Goal: Information Seeking & Learning: Learn about a topic

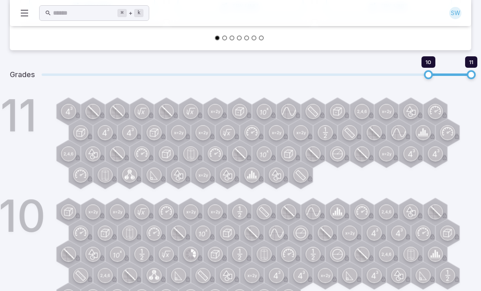
scroll to position [247, 0]
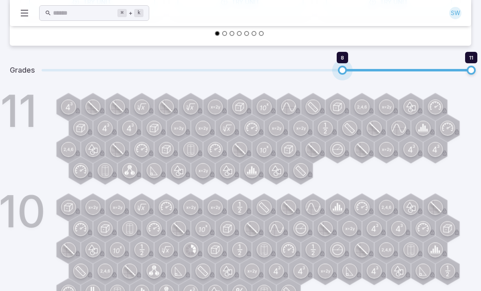
type input "**"
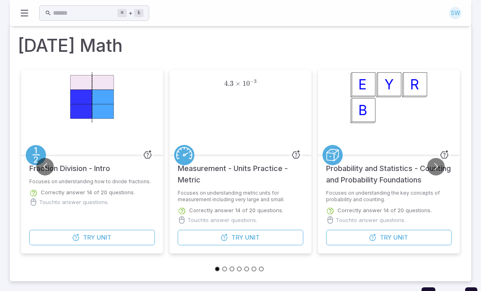
scroll to position [0, 0]
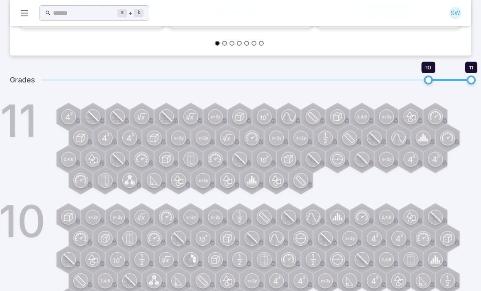
scroll to position [247, 0]
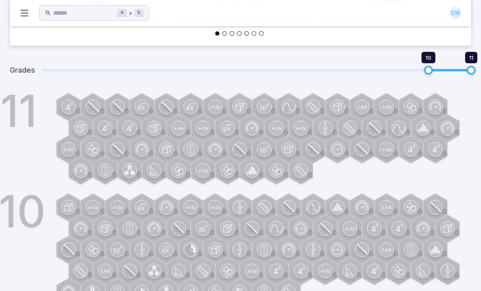
type input "*"
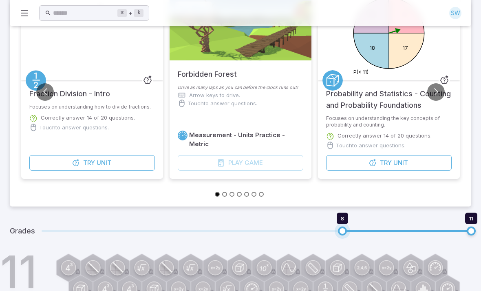
scroll to position [0, 0]
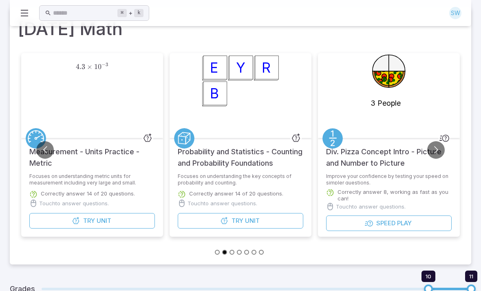
scroll to position [28, 0]
click at [134, 218] on button "Try Unit" at bounding box center [92, 220] width 126 height 15
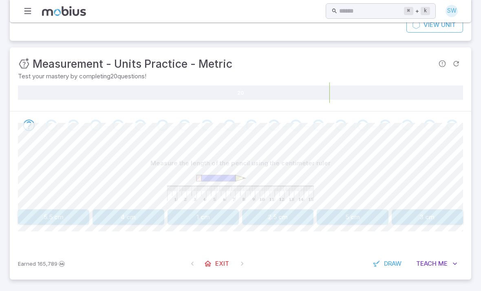
scroll to position [44, 0]
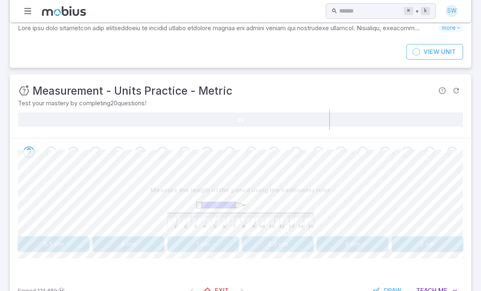
click at [350, 242] on button "5 cm" at bounding box center [352, 243] width 71 height 15
click at [353, 241] on button "70 mm" at bounding box center [352, 243] width 71 height 15
click at [214, 240] on button "40 mm" at bounding box center [203, 243] width 71 height 15
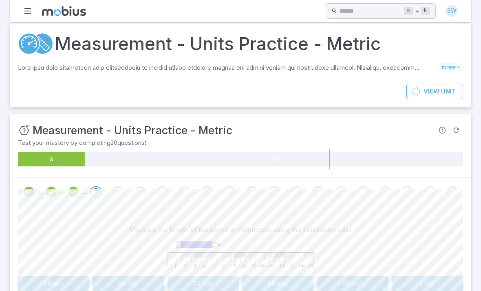
scroll to position [0, 0]
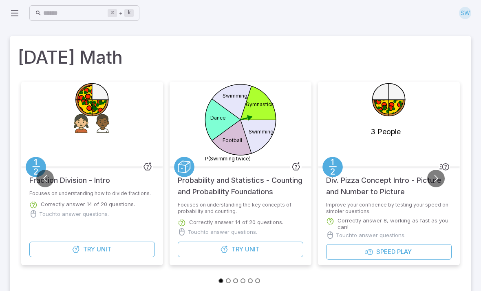
click at [253, 125] on icon at bounding box center [257, 135] width 35 height 33
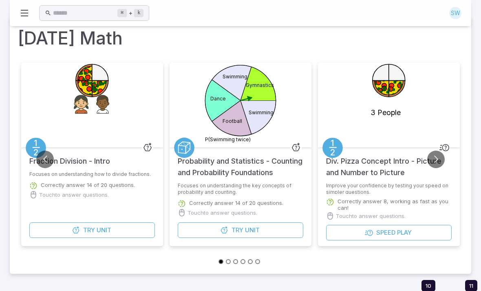
scroll to position [27, 0]
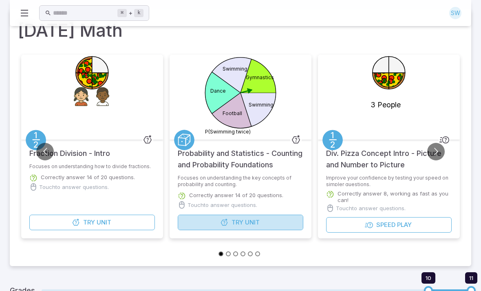
click at [272, 225] on button "Try Unit" at bounding box center [241, 221] width 126 height 15
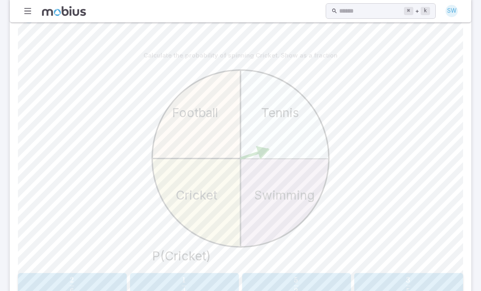
scroll to position [251, 0]
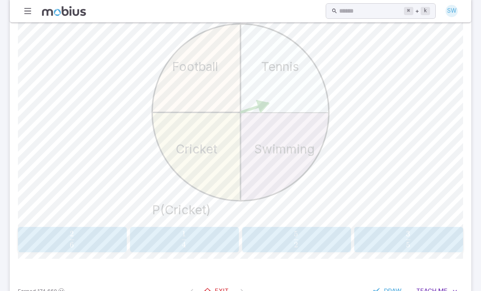
click at [206, 239] on span "4 1 ​" at bounding box center [184, 239] width 96 height 16
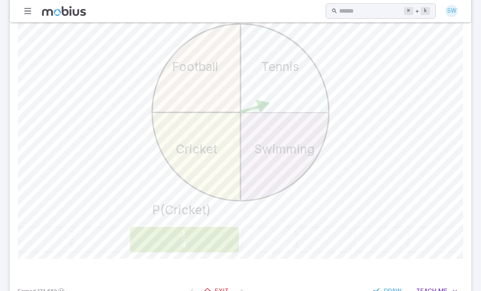
scroll to position [241, 0]
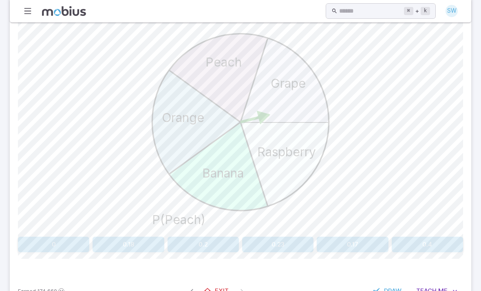
click at [212, 249] on button "0.2" at bounding box center [203, 243] width 71 height 15
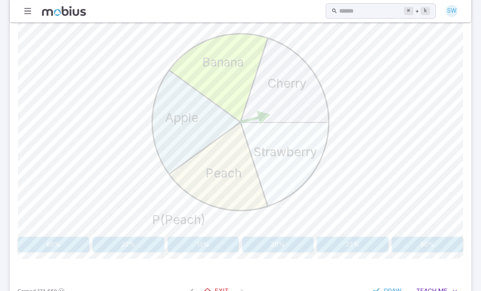
click at [283, 244] on button "20%" at bounding box center [277, 243] width 71 height 15
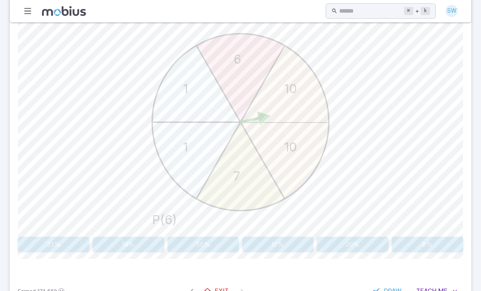
click at [266, 243] on button "17%" at bounding box center [277, 243] width 71 height 15
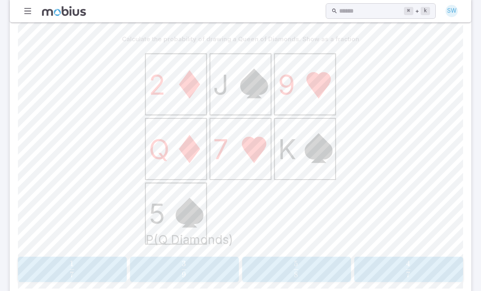
scroll to position [221, 0]
click at [92, 268] on span "7 1 ​" at bounding box center [72, 268] width 96 height 16
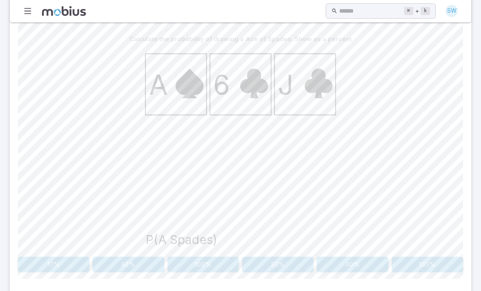
click at [284, 269] on button "33%" at bounding box center [277, 263] width 71 height 15
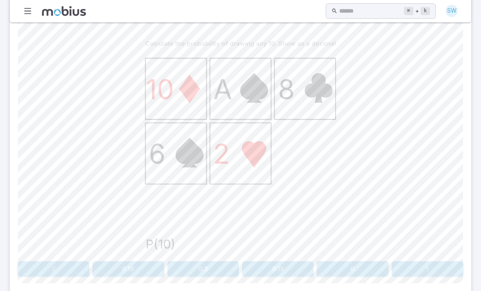
scroll to position [217, 0]
click at [208, 267] on button "0.2" at bounding box center [203, 268] width 71 height 15
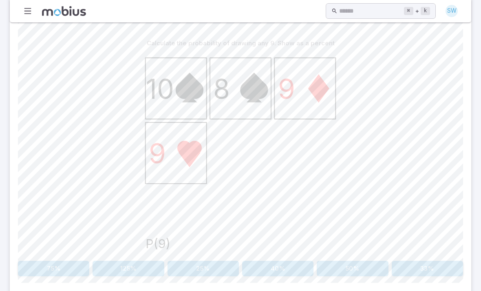
click at [354, 262] on button "50%" at bounding box center [352, 267] width 71 height 15
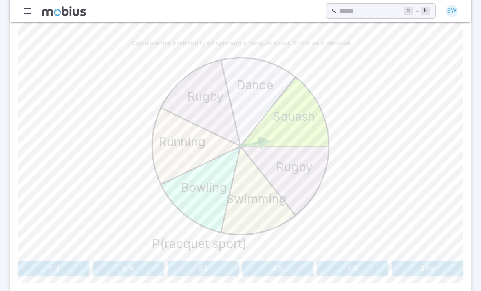
click at [148, 271] on button "0.14" at bounding box center [128, 267] width 71 height 15
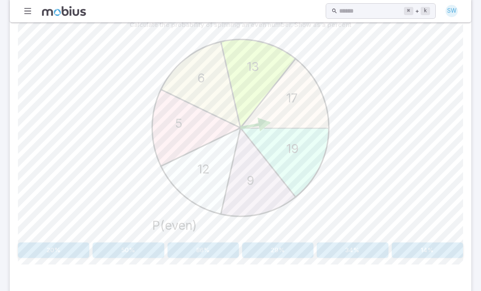
scroll to position [235, 0]
click at [278, 251] on button "29%" at bounding box center [277, 249] width 71 height 15
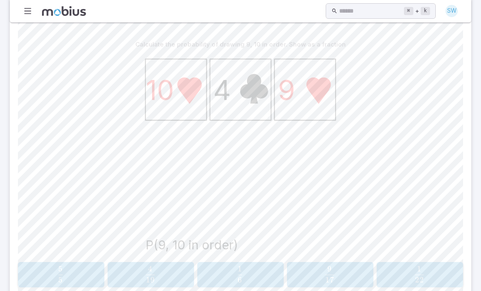
scroll to position [216, 0]
click at [333, 250] on span "button" at bounding box center [329, 250] width 9 height 0
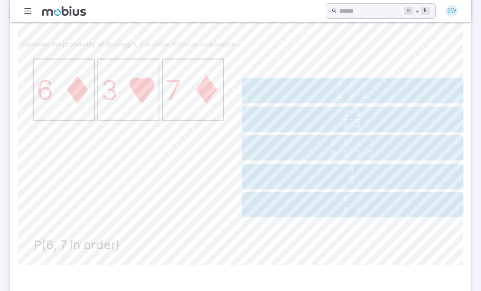
click at [376, 203] on span "3 1 ​ ⋅ 2 1 ​" at bounding box center [351, 204] width 201 height 16
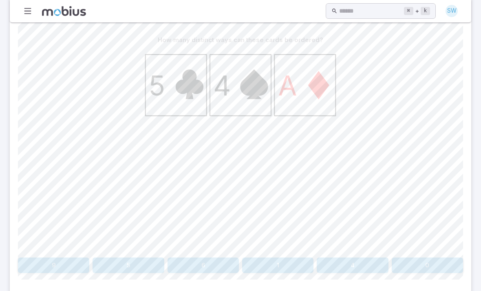
scroll to position [220, 0]
click at [214, 265] on button "6" at bounding box center [203, 265] width 71 height 15
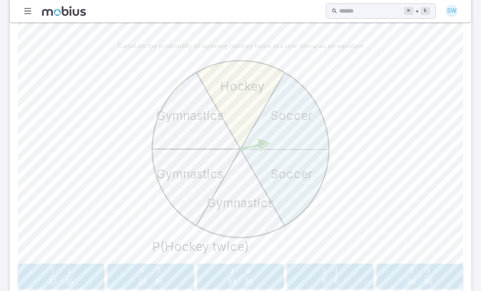
scroll to position [214, 0]
click at [337, 251] on span "button" at bounding box center [336, 251] width 4 height 0
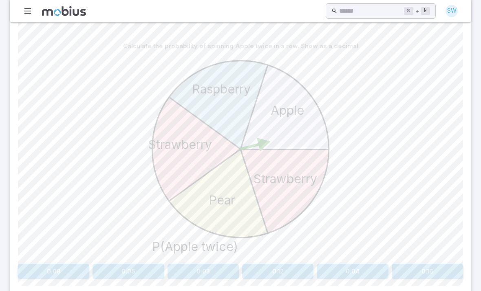
click at [354, 268] on button "0.04" at bounding box center [352, 270] width 71 height 15
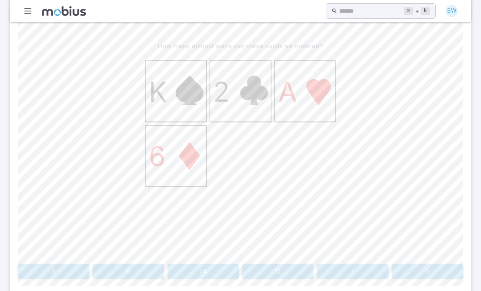
click at [290, 270] on button "12" at bounding box center [277, 270] width 71 height 15
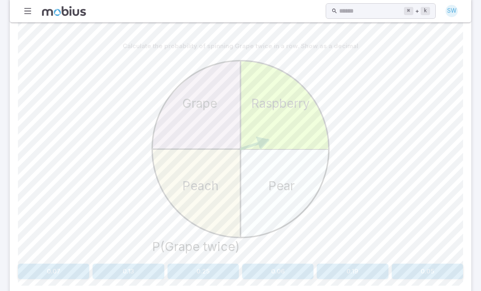
click at [346, 266] on button "0.19" at bounding box center [352, 270] width 71 height 15
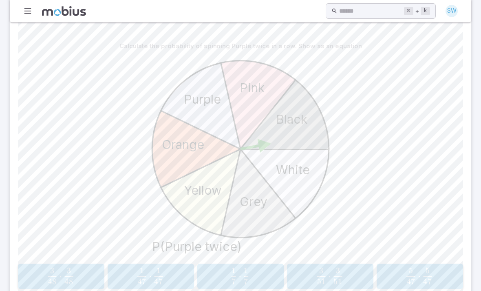
click at [135, 286] on button "1 47 ⋅ 1 47 \frac{1}{47}\cdot\frac{1}{47} 47 1 ​ ⋅ 47 1 ​" at bounding box center [151, 275] width 86 height 25
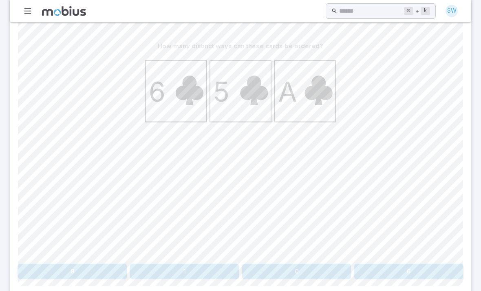
click at [210, 265] on button "1" at bounding box center [184, 270] width 109 height 15
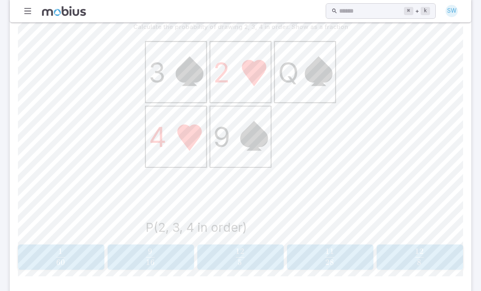
scroll to position [234, 0]
click at [180, 253] on span "16 9 ​" at bounding box center [149, 256] width 75 height 16
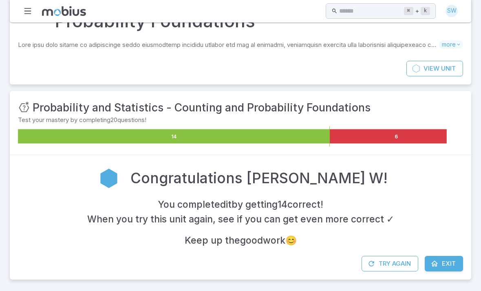
scroll to position [25, 0]
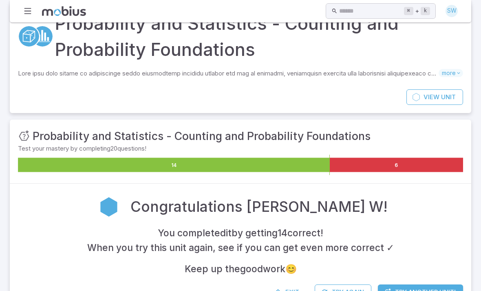
click at [279, 290] on link "Exit" at bounding box center [287, 291] width 35 height 15
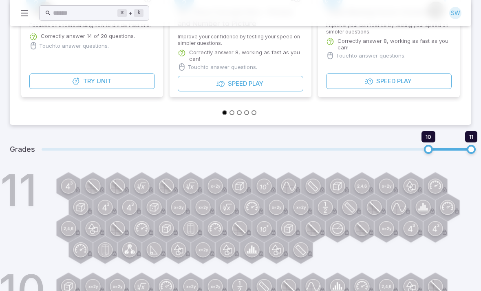
scroll to position [247, 0]
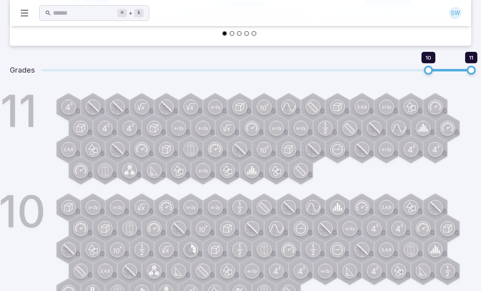
type input "*"
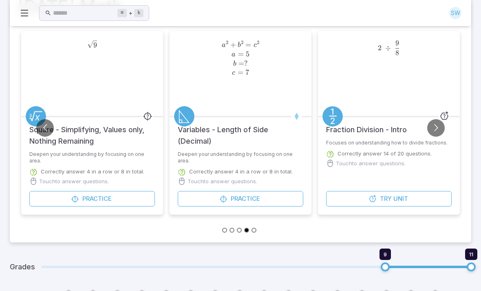
scroll to position [51, 0]
